Goal: Navigation & Orientation: Find specific page/section

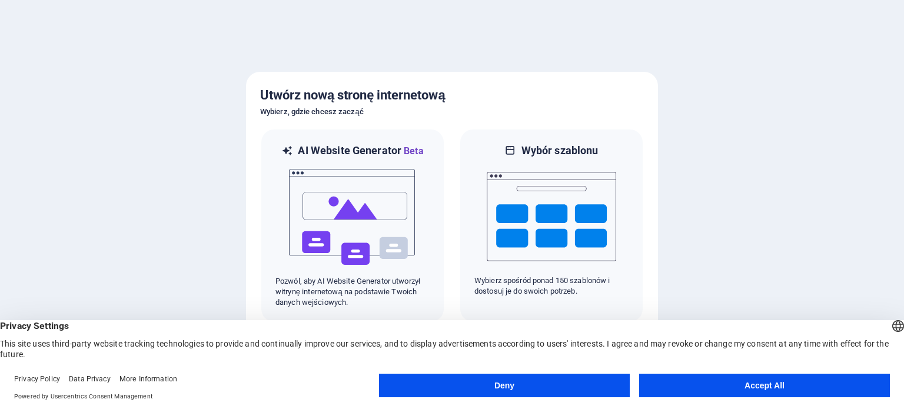
click at [739, 390] on button "Accept All" at bounding box center [764, 386] width 251 height 24
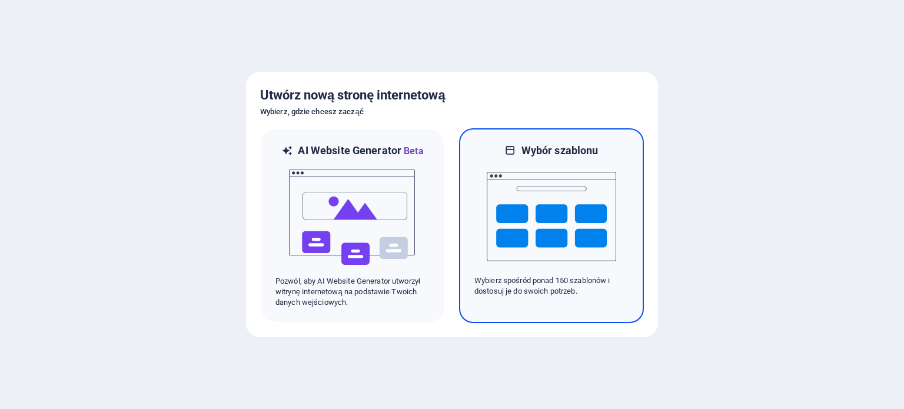
click at [549, 296] on p "Wybierz spośród ponad 150 szablonów i dostosuj je do swoich potrzeb." at bounding box center [551, 285] width 154 height 21
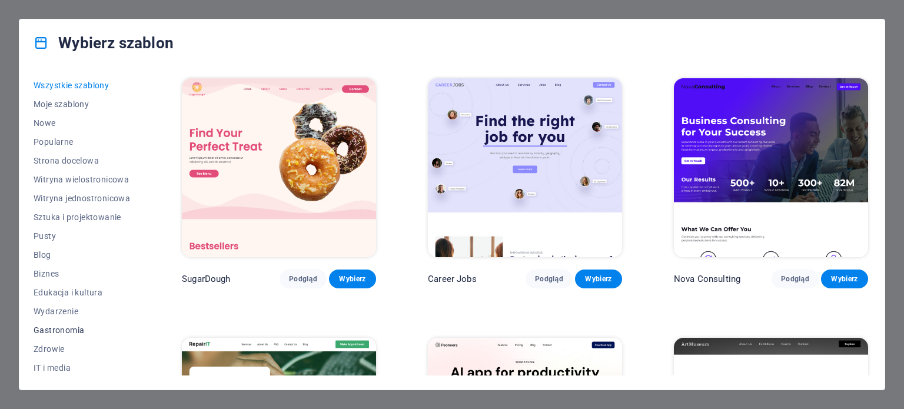
scroll to position [59, 0]
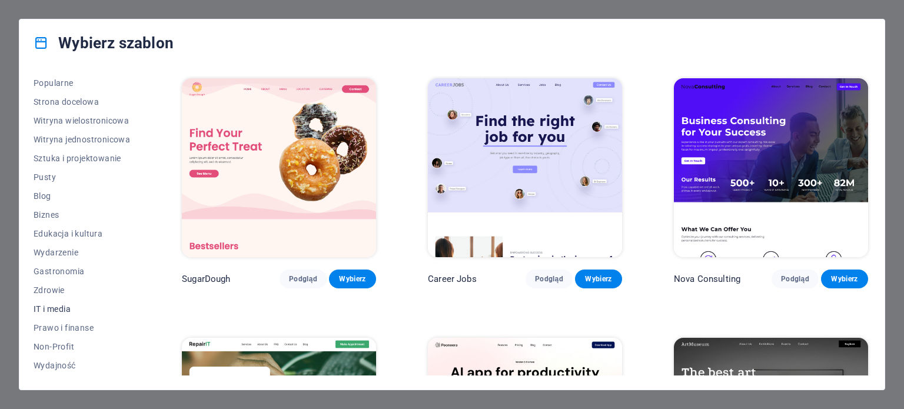
click at [66, 311] on span "IT i media" at bounding box center [82, 308] width 96 height 9
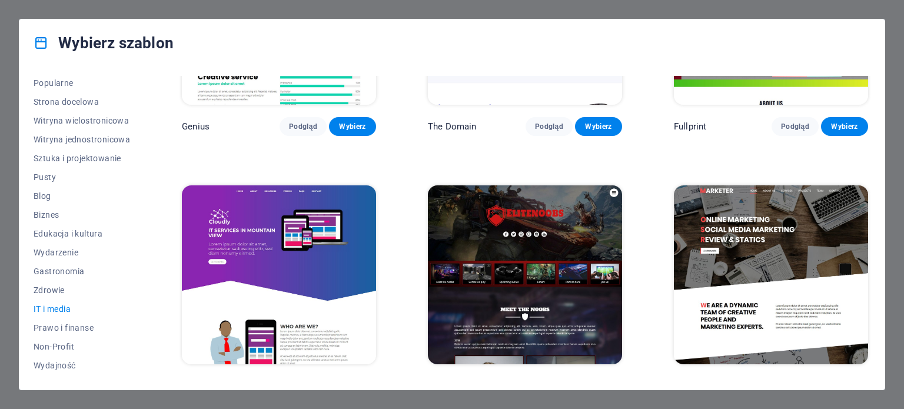
scroll to position [687, 0]
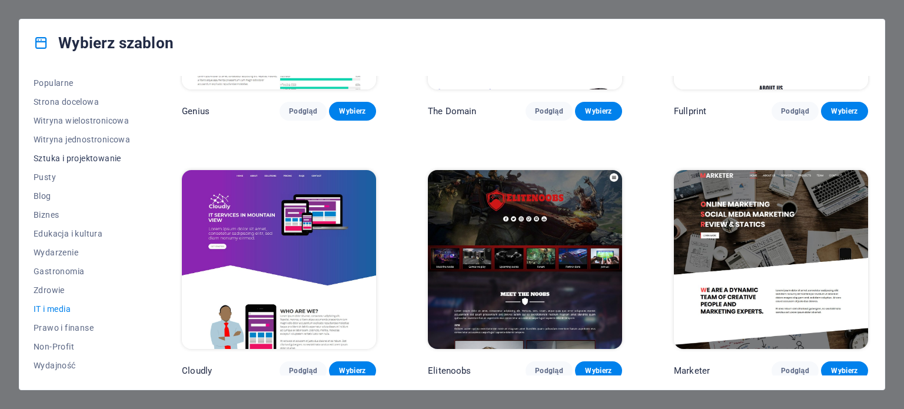
click at [85, 159] on span "Sztuka i projektowanie" at bounding box center [82, 158] width 96 height 9
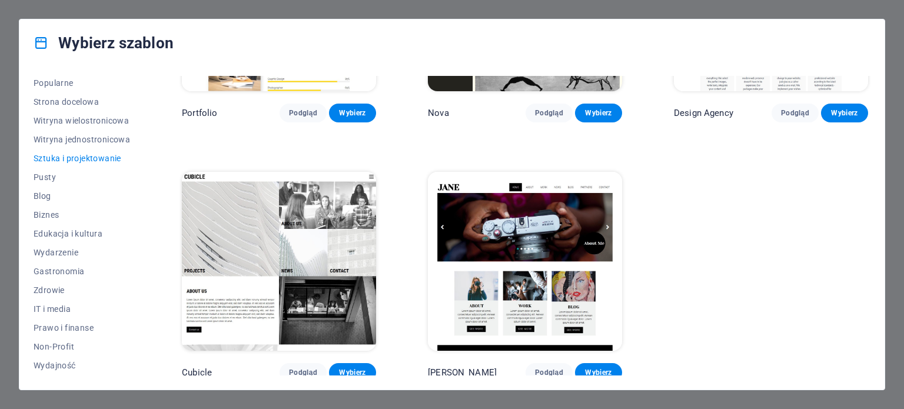
scroll to position [945, 0]
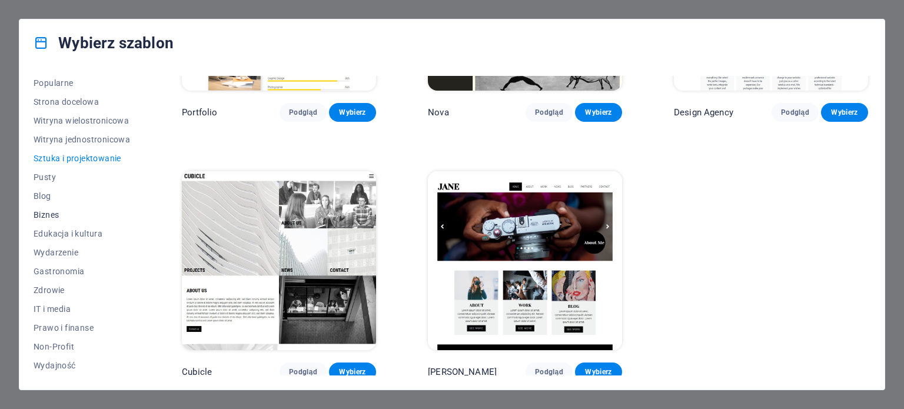
click at [46, 216] on span "Biznes" at bounding box center [82, 214] width 96 height 9
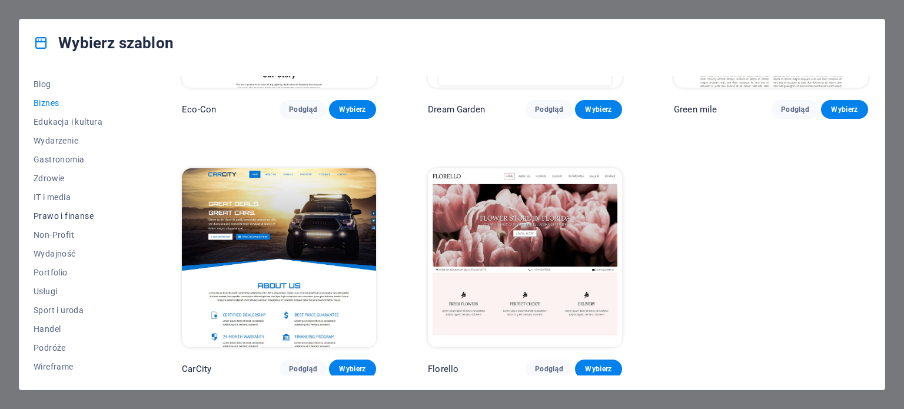
scroll to position [0, 0]
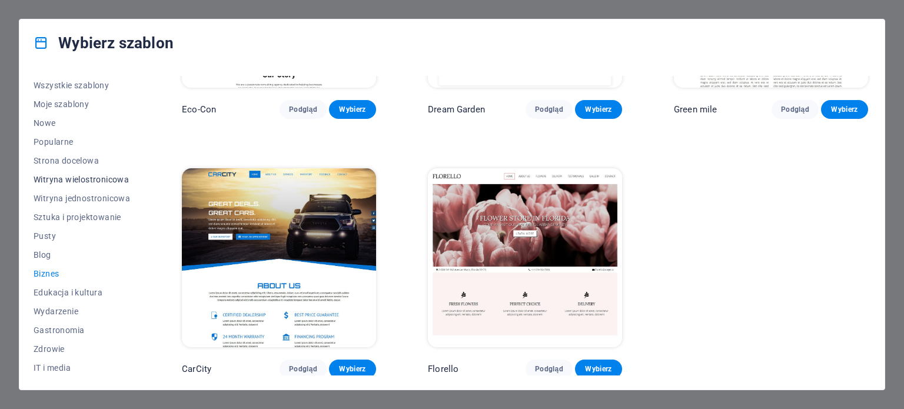
click at [106, 184] on button "Witryna wielostronicowa" at bounding box center [82, 179] width 96 height 19
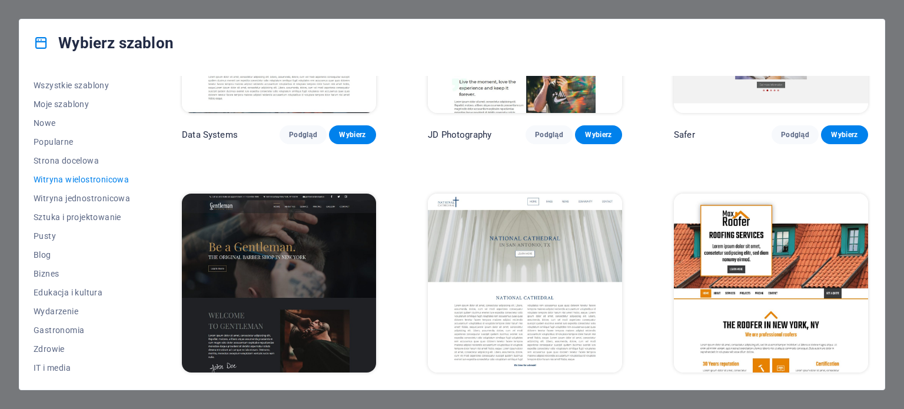
scroll to position [3000, 0]
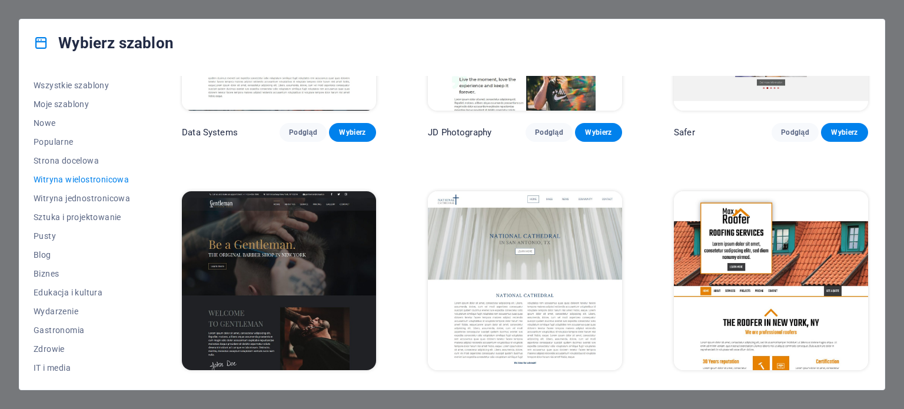
click at [896, 24] on div "Wybierz szablon Wszystkie szablony Moje szablony Nowe Popularne Strona docelowa…" at bounding box center [452, 204] width 904 height 409
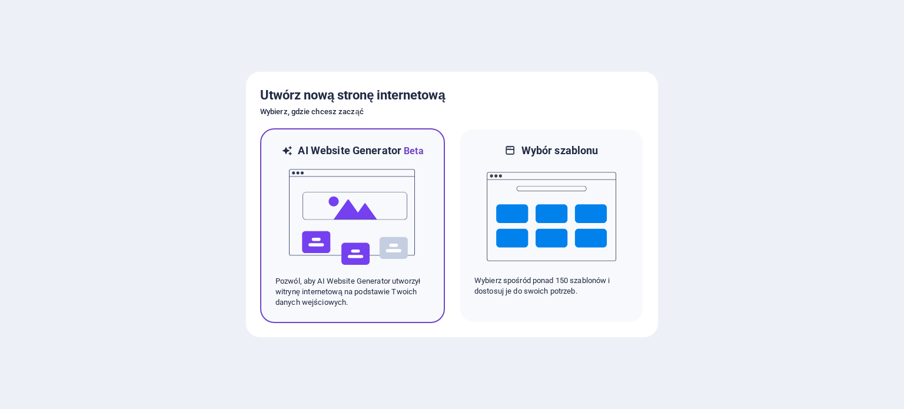
click at [362, 204] on img at bounding box center [352, 217] width 129 height 118
